Goal: Task Accomplishment & Management: Manage account settings

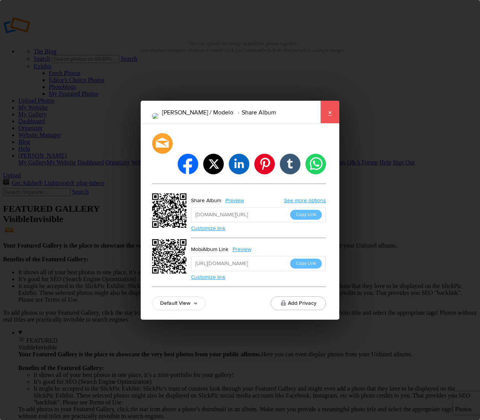
click at [330, 123] on link "×" at bounding box center [329, 112] width 19 height 23
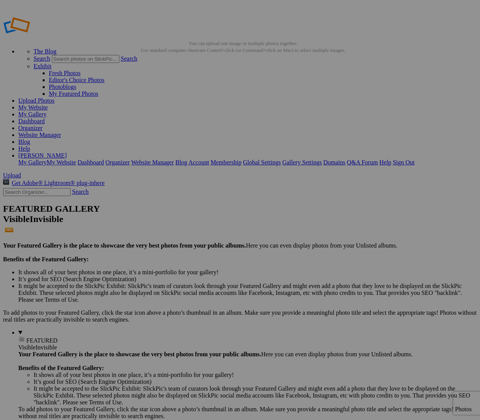
click at [54, 97] on link "Upload Photos" at bounding box center [36, 100] width 36 height 6
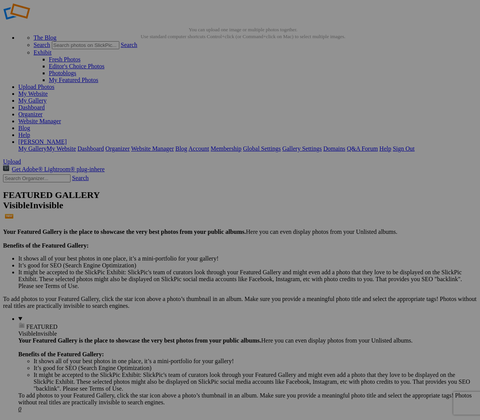
scroll to position [52, 0]
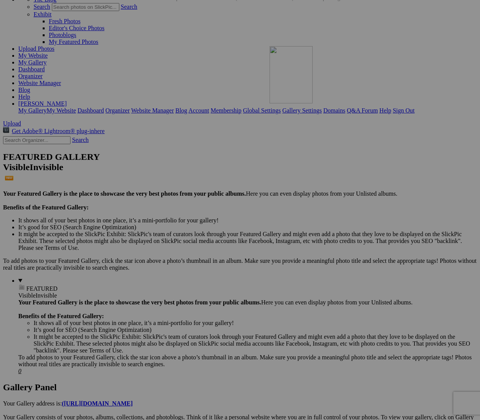
drag, startPoint x: 436, startPoint y: 358, endPoint x: 372, endPoint y: 112, distance: 254.0
drag, startPoint x: 437, startPoint y: 176, endPoint x: 319, endPoint y: 50, distance: 173.6
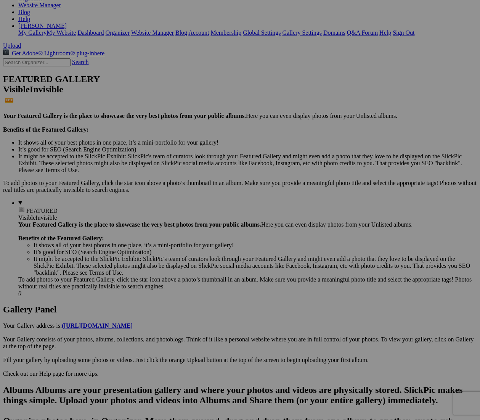
scroll to position [129, 0]
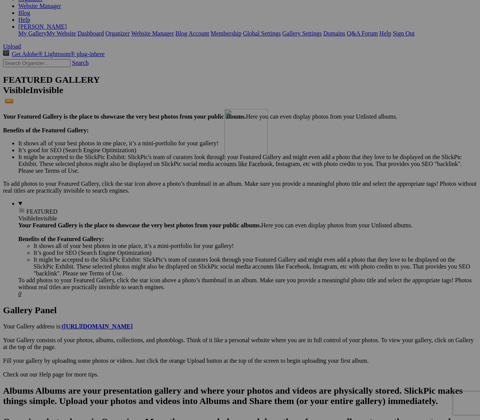
drag, startPoint x: 155, startPoint y: 383, endPoint x: 338, endPoint y: 167, distance: 282.6
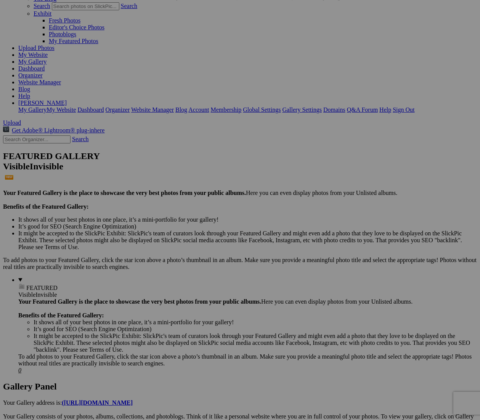
scroll to position [51, 0]
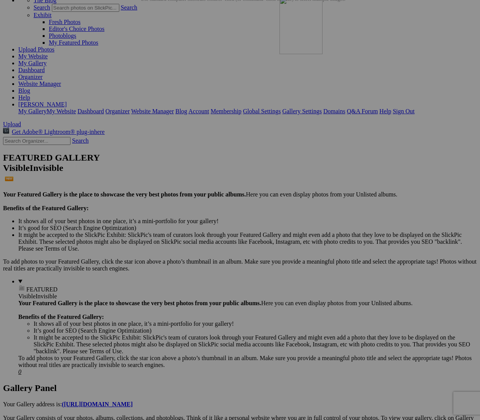
drag, startPoint x: 367, startPoint y: 272, endPoint x: 392, endPoint y: 55, distance: 218.3
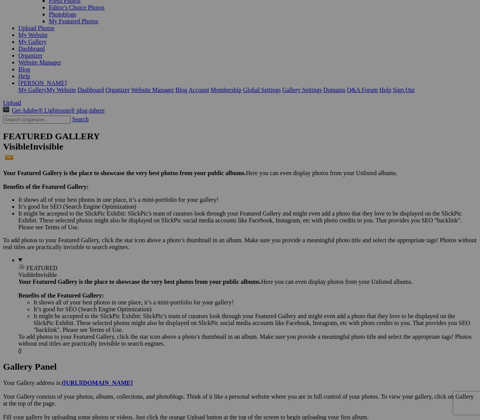
scroll to position [73, 0]
drag, startPoint x: 437, startPoint y: 158, endPoint x: 122, endPoint y: 118, distance: 317.6
drag, startPoint x: 213, startPoint y: 147, endPoint x: 278, endPoint y: 312, distance: 177.8
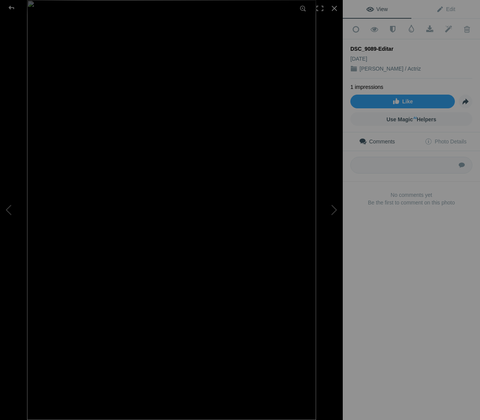
drag, startPoint x: 416, startPoint y: 68, endPoint x: 361, endPoint y: 65, distance: 54.6
click at [361, 65] on div "[PERSON_NAME] / Actriz" at bounding box center [411, 69] width 122 height 8
copy link "[PERSON_NAME] / Actriz"
click at [13, 7] on div at bounding box center [11, 7] width 27 height 15
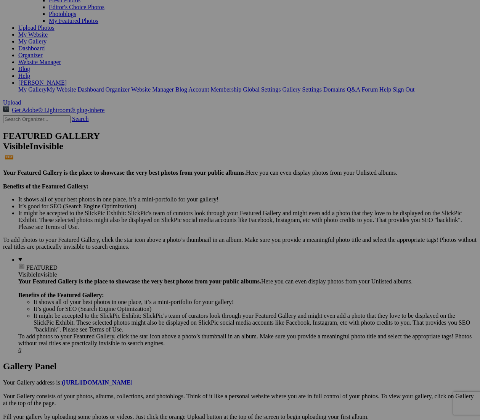
paste input "Mariana Saviñon / Actriz"
type input "Mariana Saviñon / Actriz"
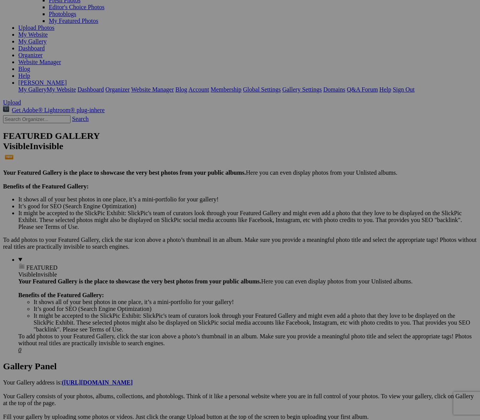
paste input "Mariana Saviñon / Actriz"
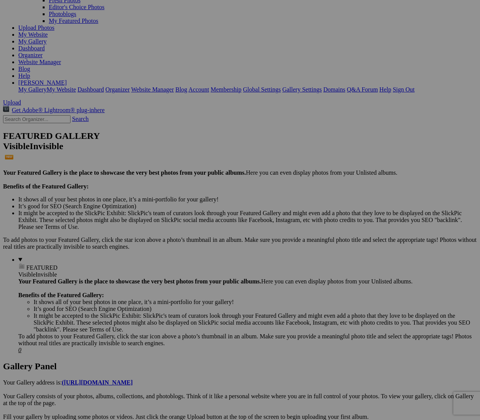
paste input
type input "Mariana Saviñon / Actriz"
paste input "Mariana Saviñon / Actriz"
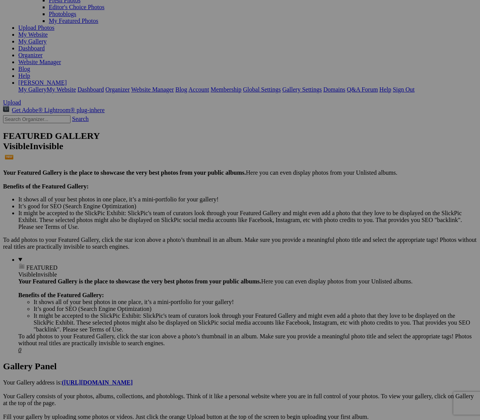
paste input
type input "Mariana Saviñon / Actriz"
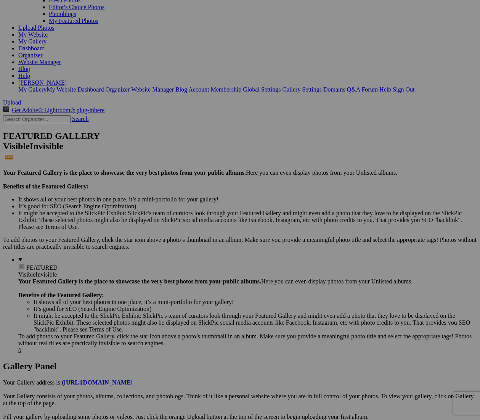
paste input "Mariana Saviñon / Actriz"
type input "Mariana Saviñon / Actriz"
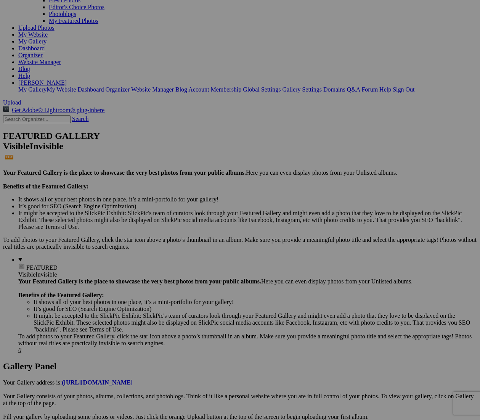
paste input "Mariana Saviñon / Actriz"
type input "Mariana Saviñon / Actriz"
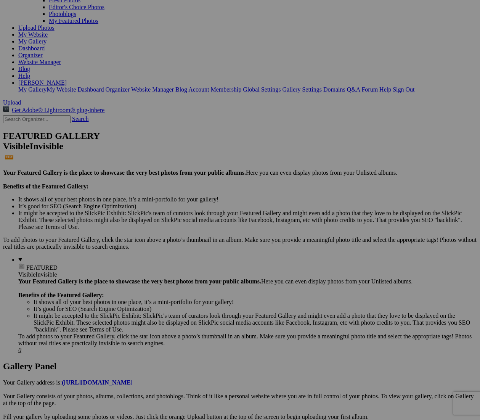
paste input "Mariana Saviñon / Actriz"
type input "Mariana Saviñon / Actriz"
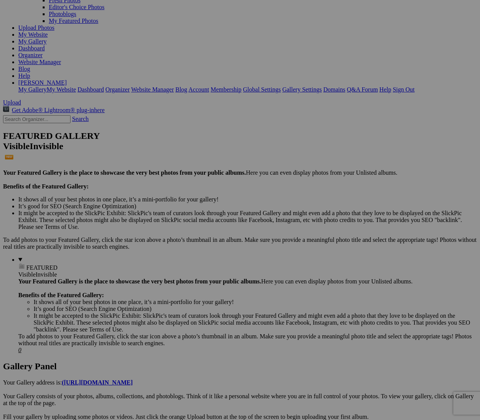
paste input "Mariana Saviñon / Actriz"
type input "Mariana Saviñon / Actriz"
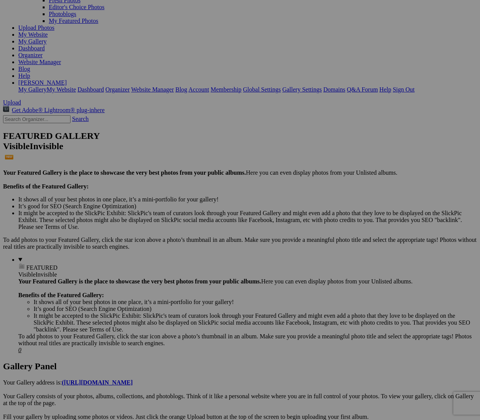
paste input "Mariana Saviñon / Actriz"
type input "Mariana Saviñon / Actriz"
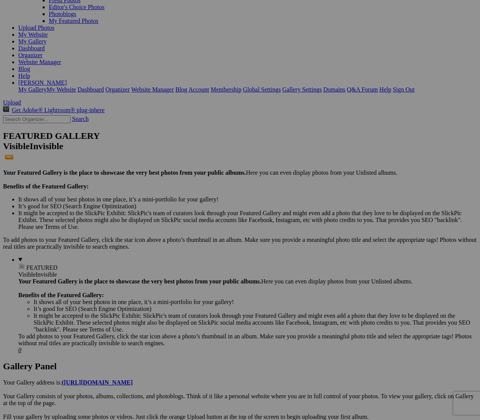
paste input "Mariana Saviñon / Actriz"
type input "Mariana Saviñon / Actriz"
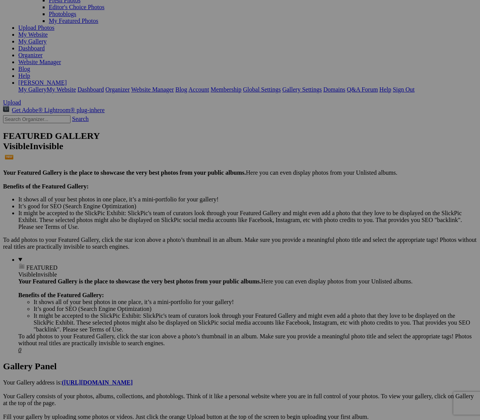
paste input "Mariana Saviñon / Actriz"
type input "Mariana Saviñon / Actriz"
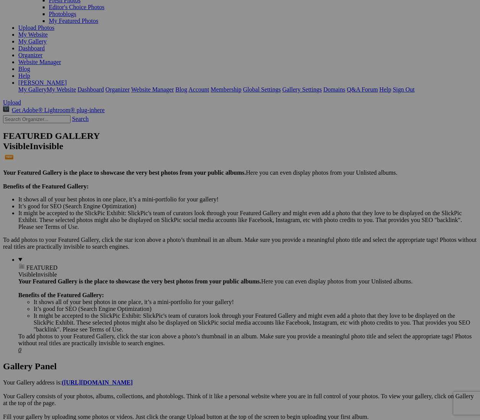
paste input "Mariana Saviñon / Actriz"
type input "Mariana Saviñon / Actriz"
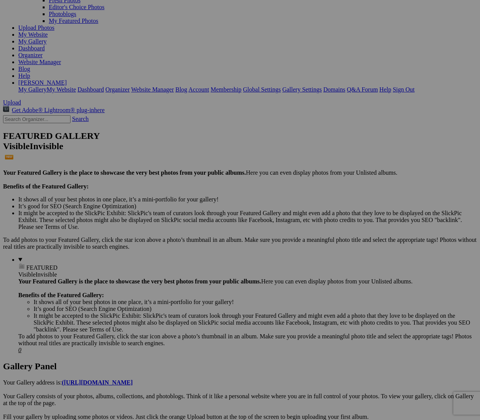
paste input "Mariana Saviñon / Actriz"
type input "Mariana Saviñon / Actriz"
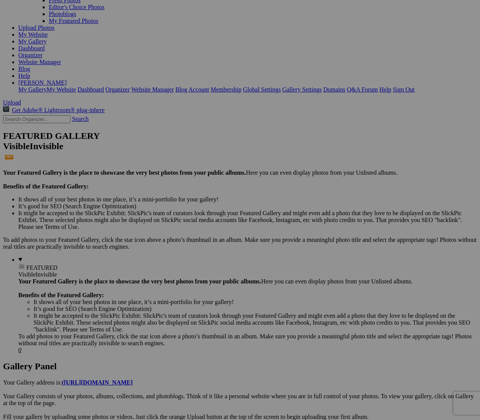
paste input "Mariana Saviñon / Actriz"
type input "Mariana Saviñon / Actriz"
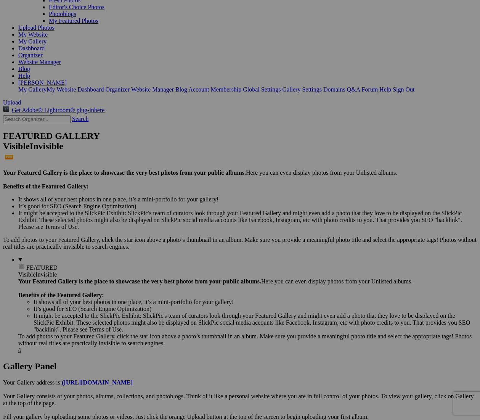
paste input "Mariana Saviñon / Actriz"
type input "Mariana Saviñon / Actriz"
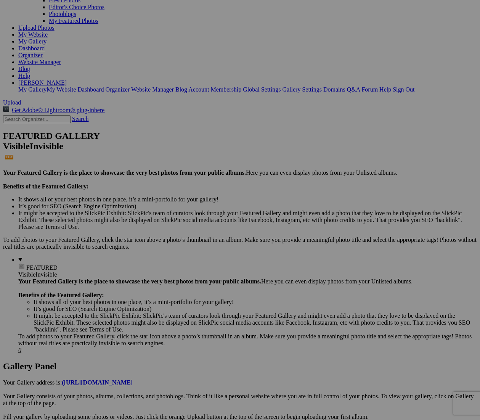
paste input "Mariana Saviñon / Actriz"
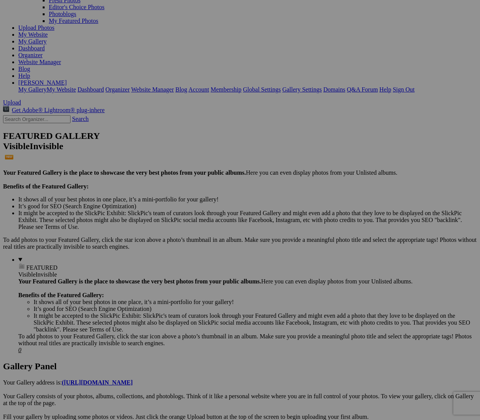
type input "Mariana Saviñon / Actriz"
paste input "Mariana Saviñon / Actriz"
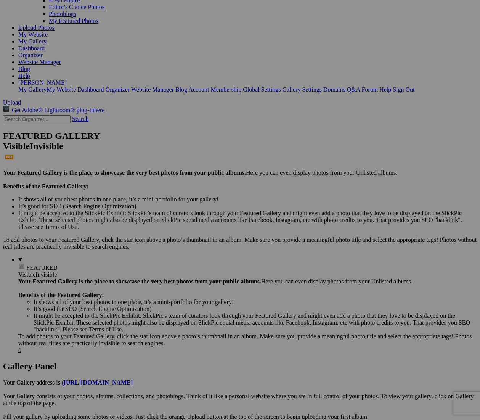
type input "Mariana Saviñon / Actriz"
paste input "Mariana Saviñon / Actriz"
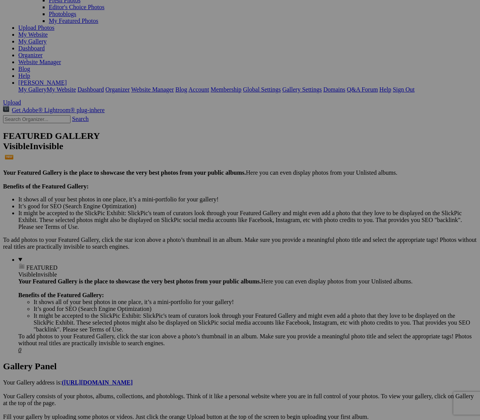
type input "Mariana Saviñon / Actriz"
paste input "Mariana Saviñon / Actriz"
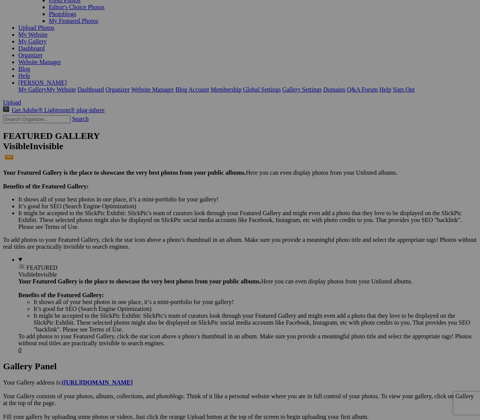
type input "Mariana Saviñon / Actriz"
paste input "Mariana Saviñon / Actriz"
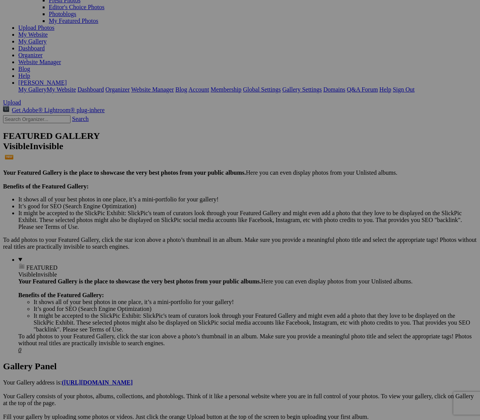
type input "Mariana Saviñon / Actriz"
drag, startPoint x: 293, startPoint y: 251, endPoint x: 152, endPoint y: 138, distance: 181.2
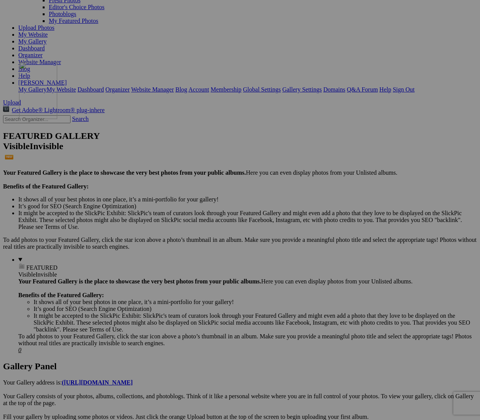
drag, startPoint x: 145, startPoint y: 344, endPoint x: 129, endPoint y: 128, distance: 216.3
drag, startPoint x: 225, startPoint y: 149, endPoint x: 121, endPoint y: 126, distance: 107.0
drag, startPoint x: 440, startPoint y: 254, endPoint x: 247, endPoint y: 128, distance: 230.7
drag, startPoint x: 292, startPoint y: 157, endPoint x: 130, endPoint y: 124, distance: 164.9
drag, startPoint x: 292, startPoint y: 147, endPoint x: 192, endPoint y: 126, distance: 102.8
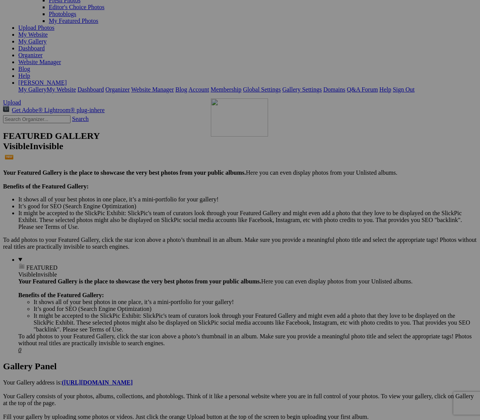
drag, startPoint x: 156, startPoint y: 347, endPoint x: 325, endPoint y: 165, distance: 248.1
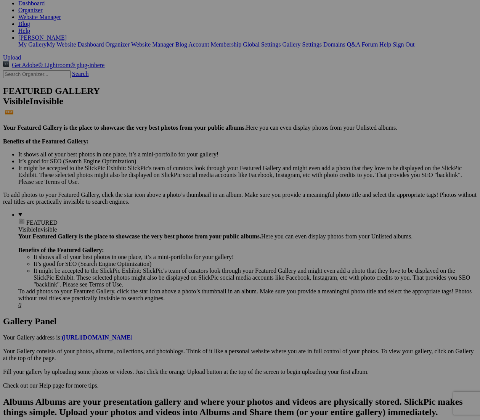
scroll to position [180, 0]
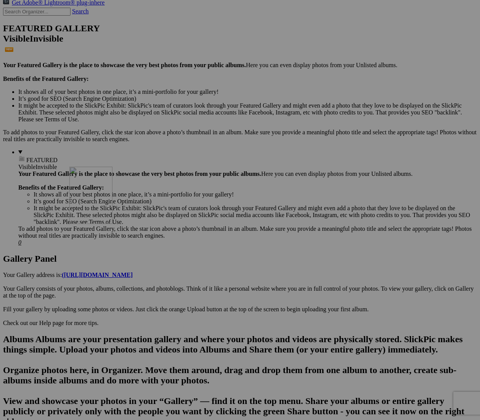
drag, startPoint x: 136, startPoint y: 343, endPoint x: 179, endPoint y: 233, distance: 118.0
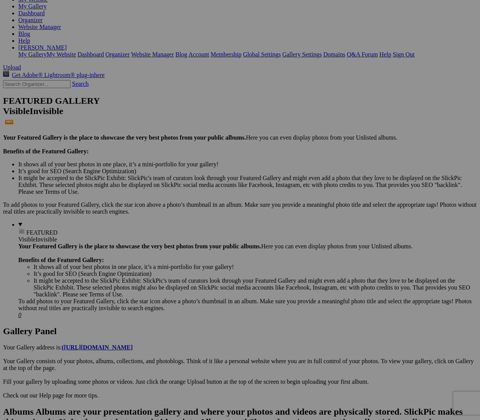
scroll to position [109, 0]
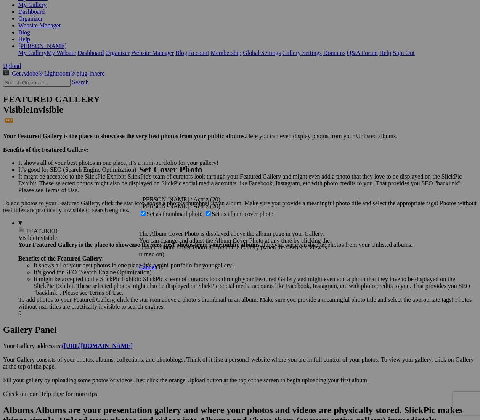
click at [163, 270] on span "Ok" at bounding box center [160, 267] width 8 height 6
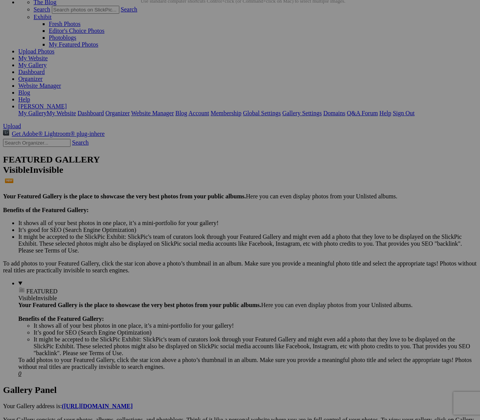
scroll to position [0, 0]
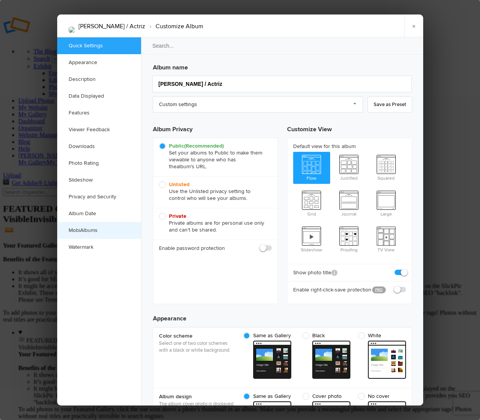
click at [93, 231] on link "MobiAlbums" at bounding box center [99, 230] width 84 height 17
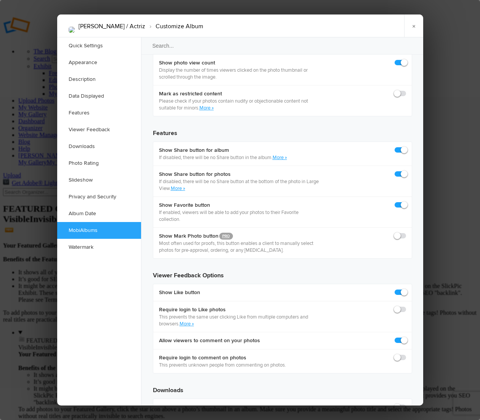
scroll to position [1585, 0]
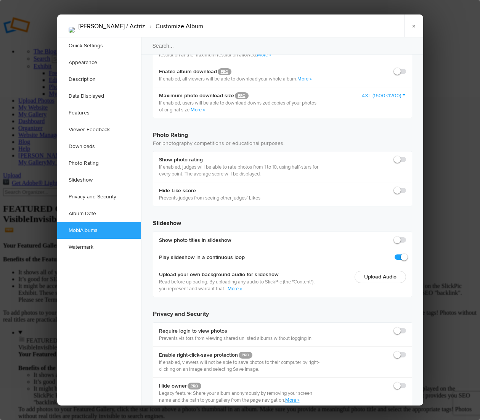
checkbox input "true"
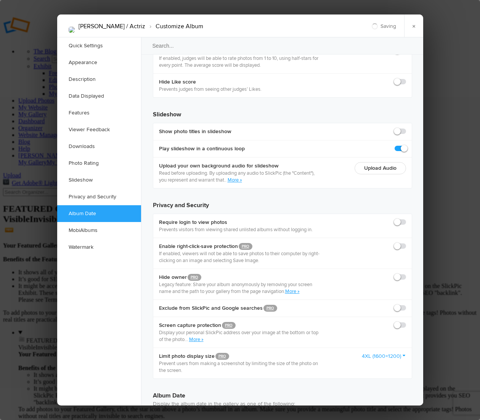
scroll to position [1700, 0]
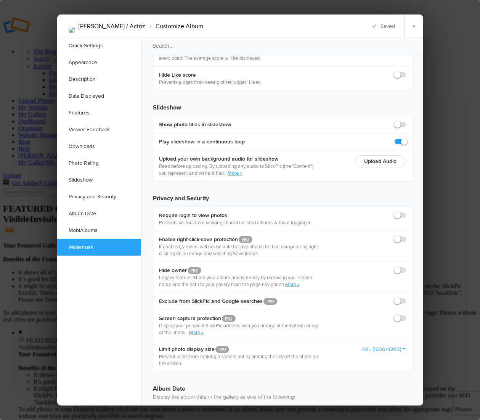
drag, startPoint x: 231, startPoint y: 969, endPoint x: 151, endPoint y: 966, distance: 80.1
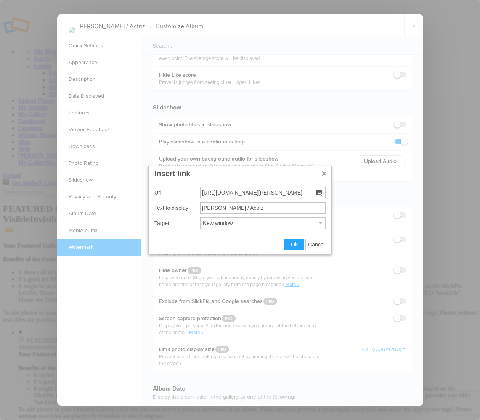
click at [316, 247] on span "Cancel" at bounding box center [316, 244] width 17 height 6
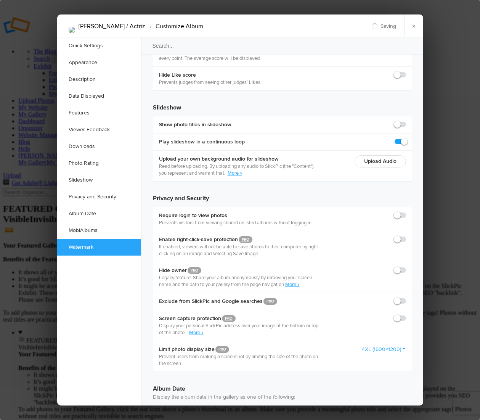
drag, startPoint x: 251, startPoint y: 996, endPoint x: 156, endPoint y: 958, distance: 102.0
copy body "Mariana Saviñon / Actriz Edad: 31 Años Telefono: (52) 81 1004 8088"
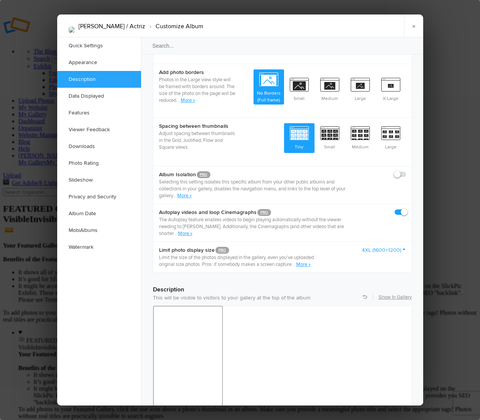
scroll to position [379, 0]
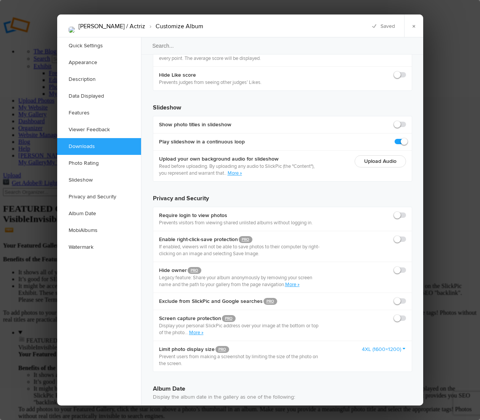
scroll to position [1771, 0]
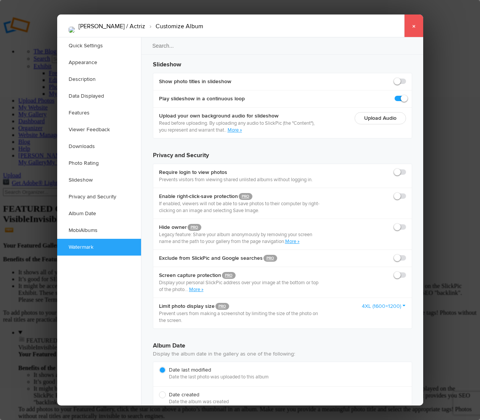
click at [411, 28] on link "×" at bounding box center [413, 25] width 19 height 23
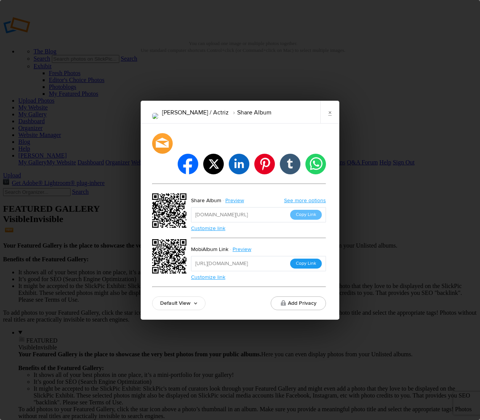
click at [311, 258] on button "Copy Link" at bounding box center [306, 263] width 32 height 10
click at [333, 123] on link "×" at bounding box center [329, 112] width 19 height 23
